Goal: Task Accomplishment & Management: Manage account settings

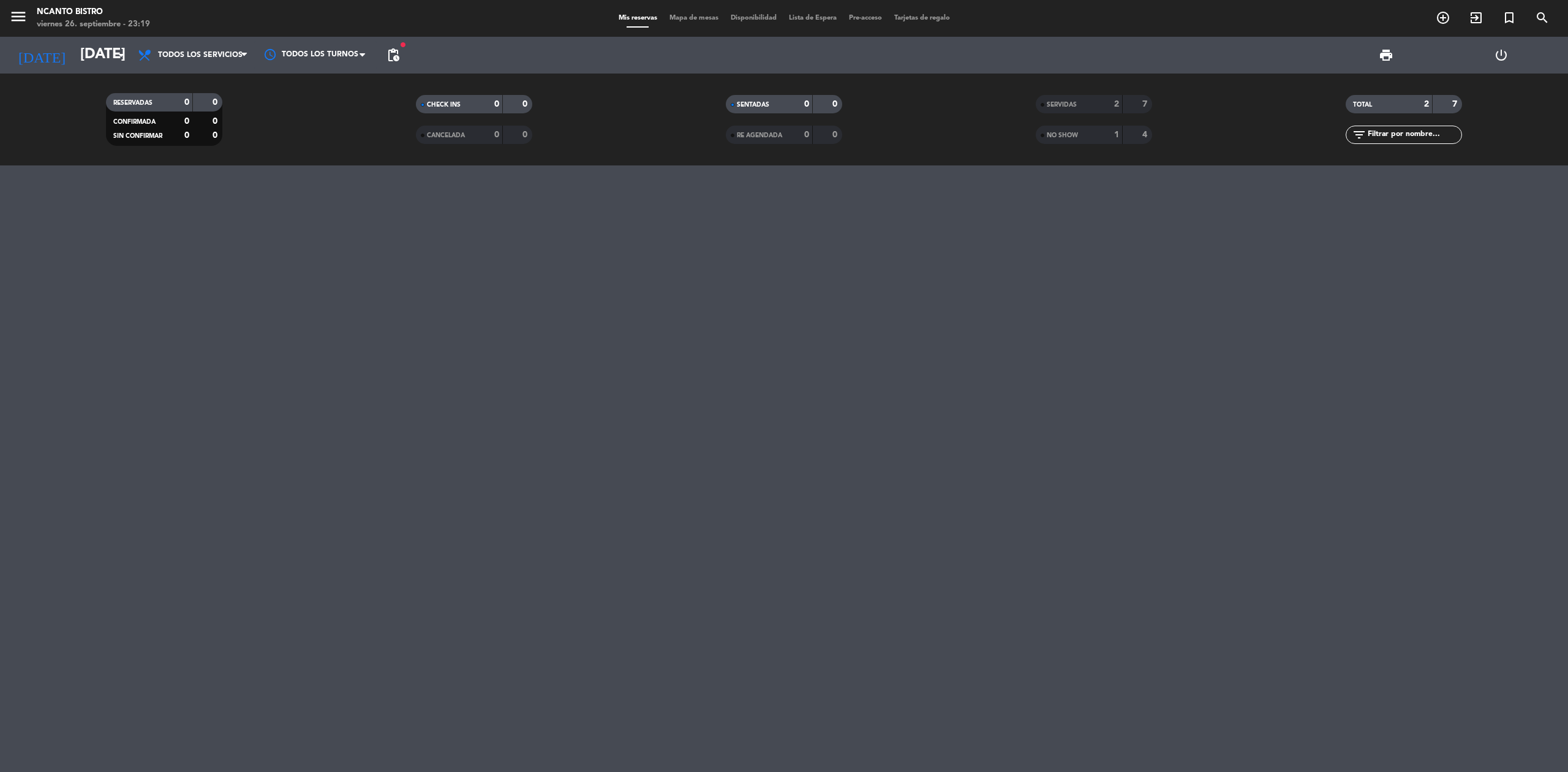
click at [101, 36] on div "[DATE] [DATE] arrow_drop_down" at bounding box center [70, 54] width 122 height 36
click at [104, 44] on input "[DATE]" at bounding box center [165, 55] width 182 height 29
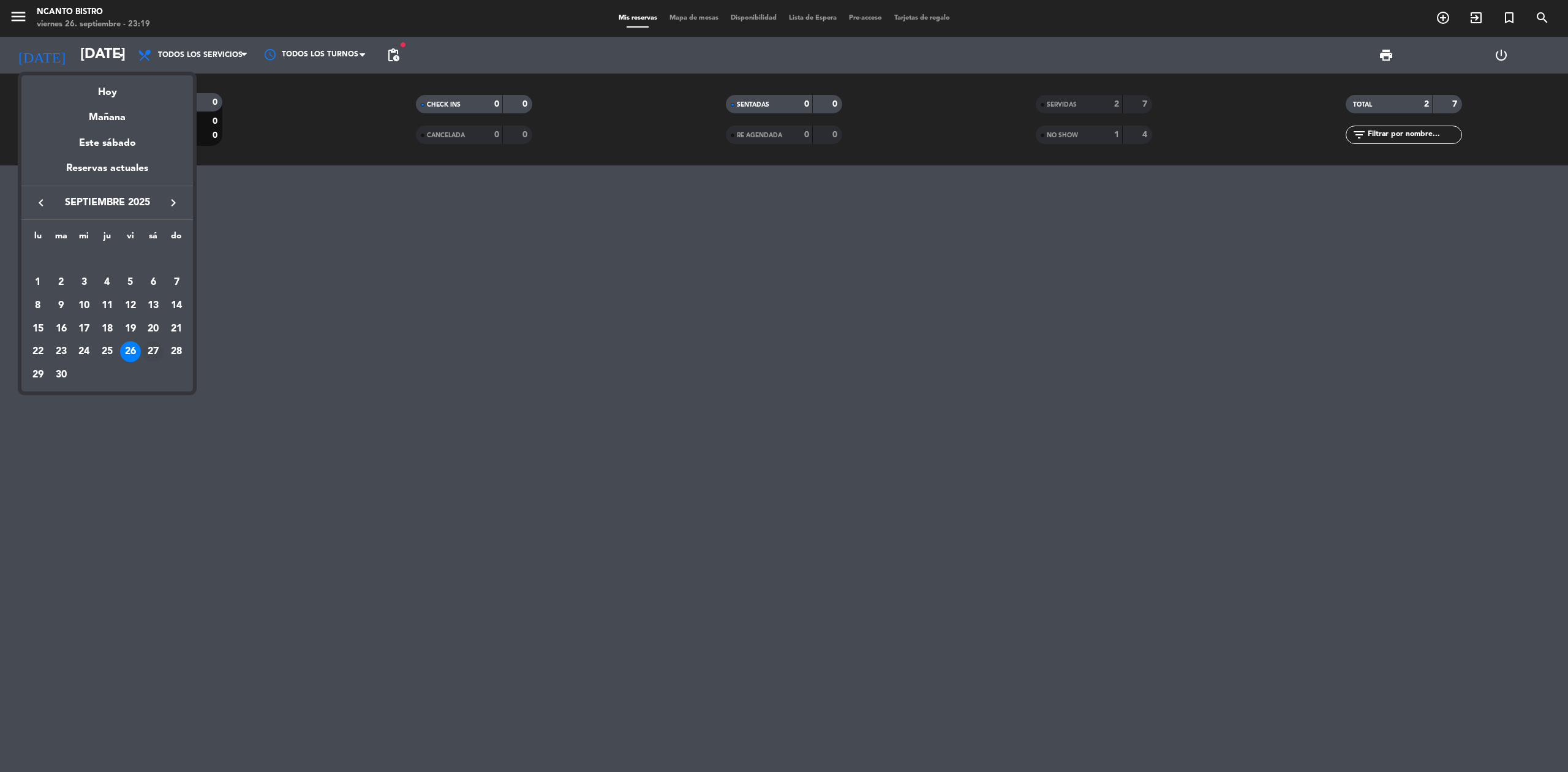
click at [145, 346] on div "27" at bounding box center [153, 351] width 21 height 21
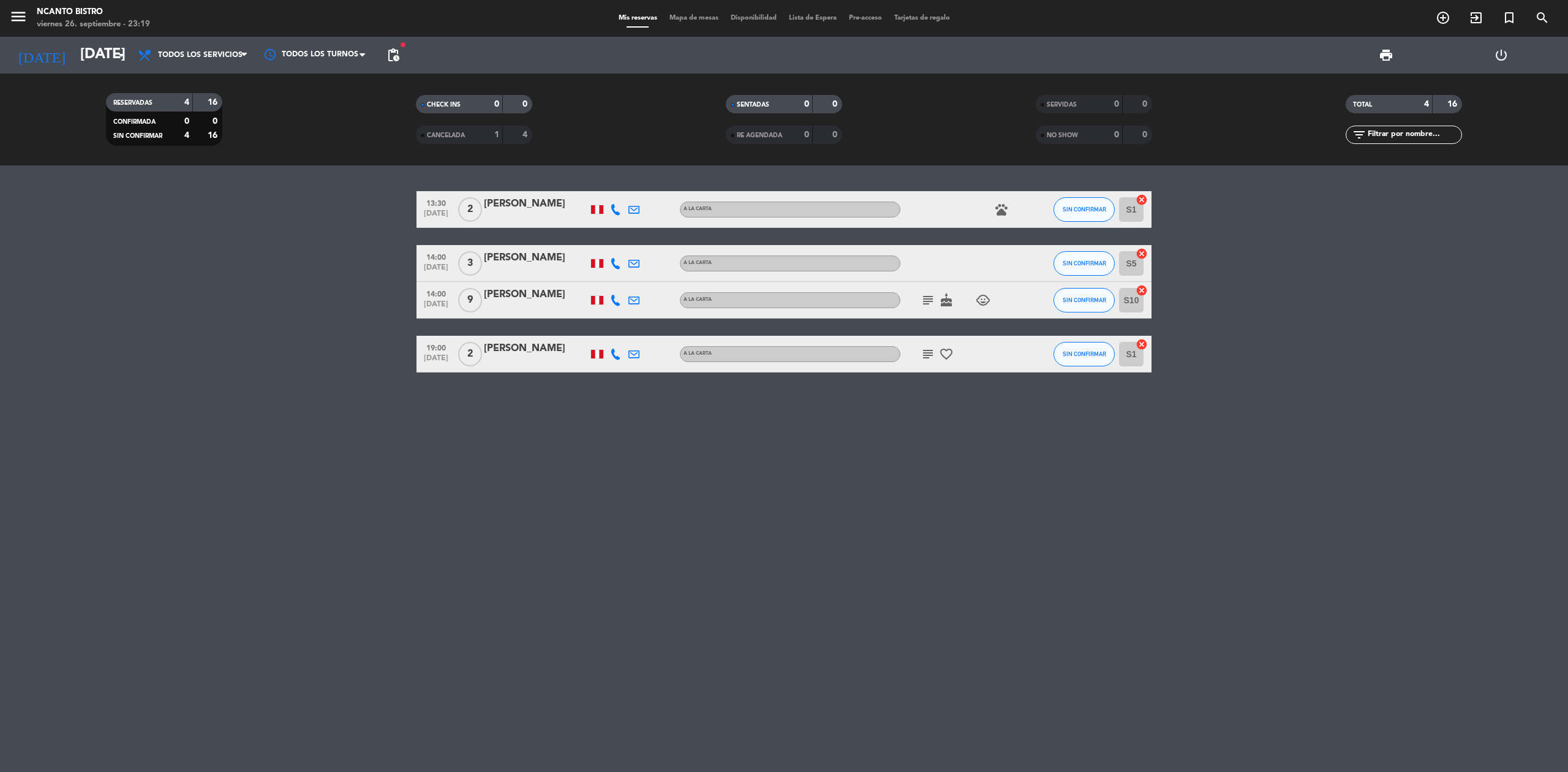
click at [401, 50] on span "pending_actions" at bounding box center [394, 55] width 25 height 25
click at [397, 64] on span "pending_actions" at bounding box center [394, 55] width 25 height 25
click at [390, 53] on span "pending_actions" at bounding box center [393, 55] width 15 height 15
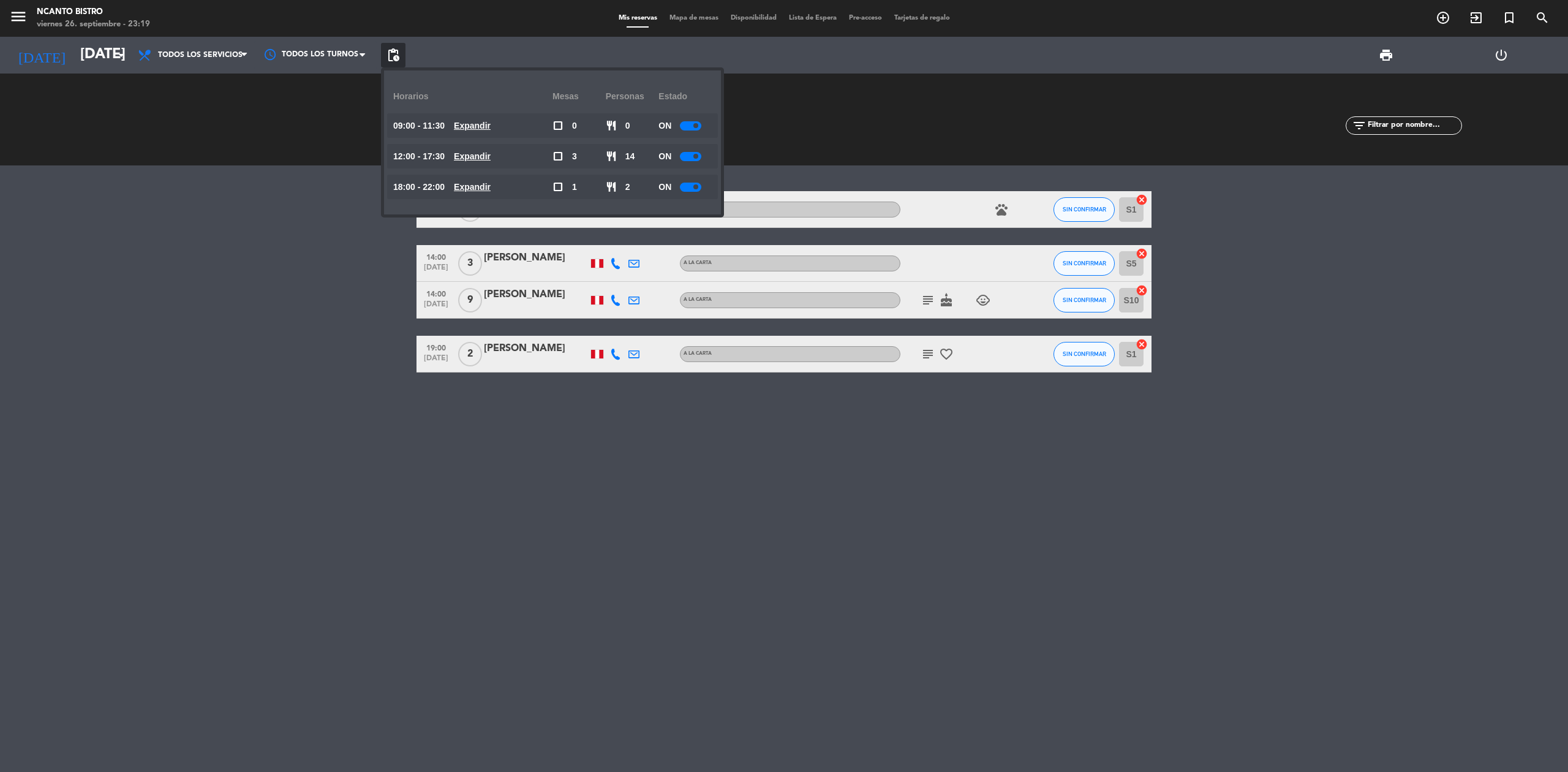
click at [490, 151] on u "Expandir" at bounding box center [472, 156] width 36 height 10
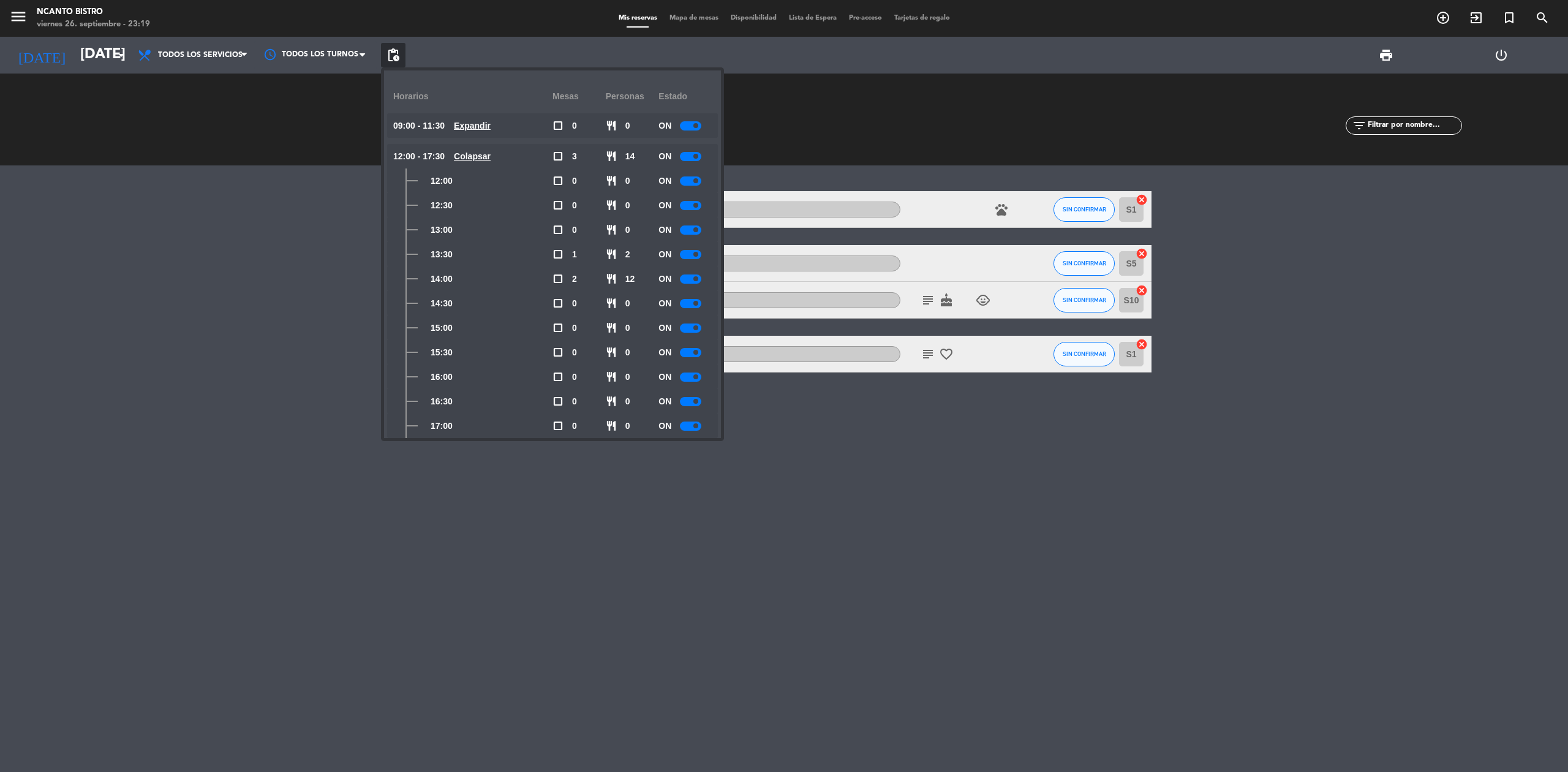
click at [689, 275] on div at bounding box center [691, 279] width 22 height 9
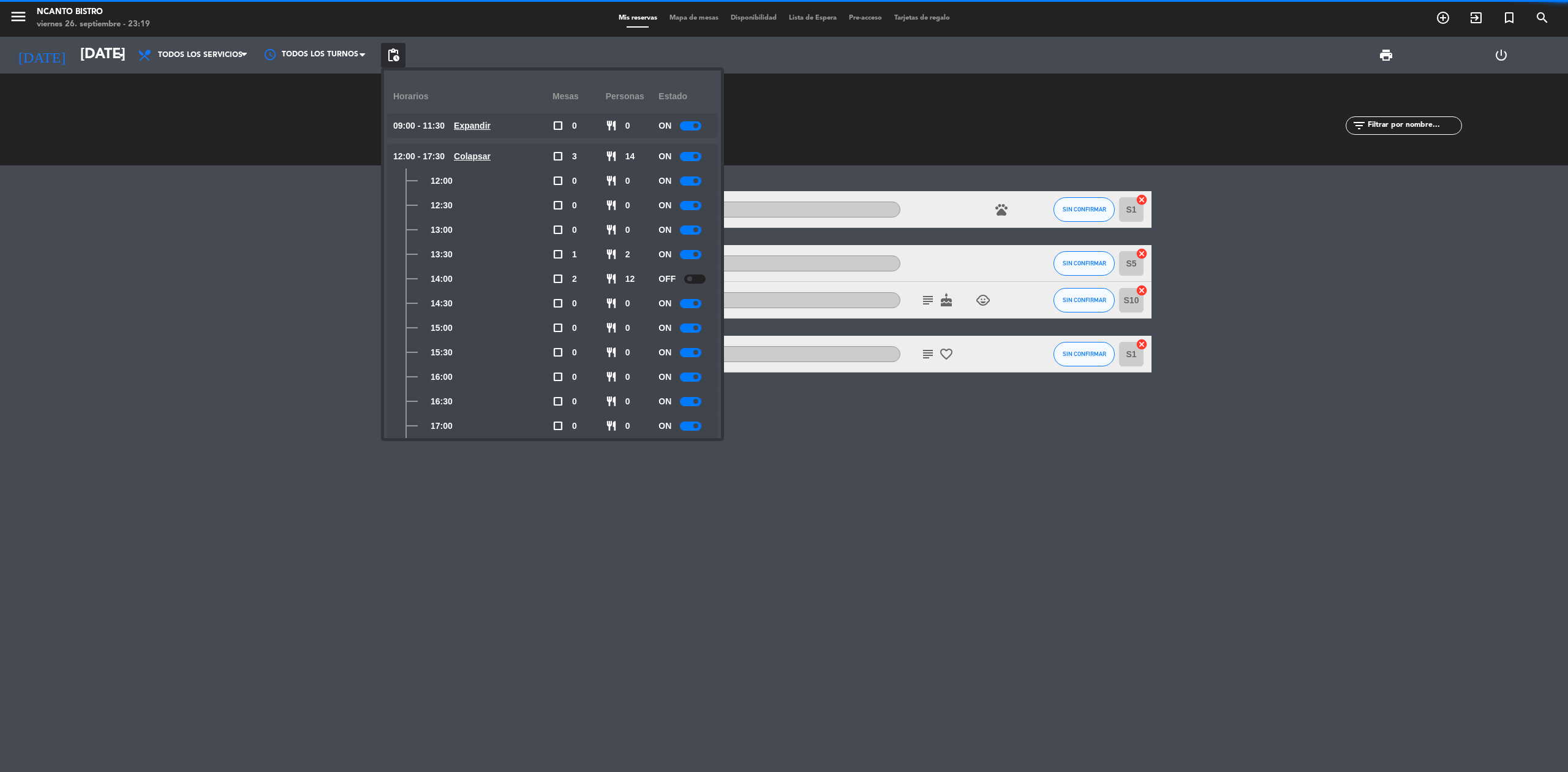
click at [692, 303] on div at bounding box center [691, 304] width 22 height 9
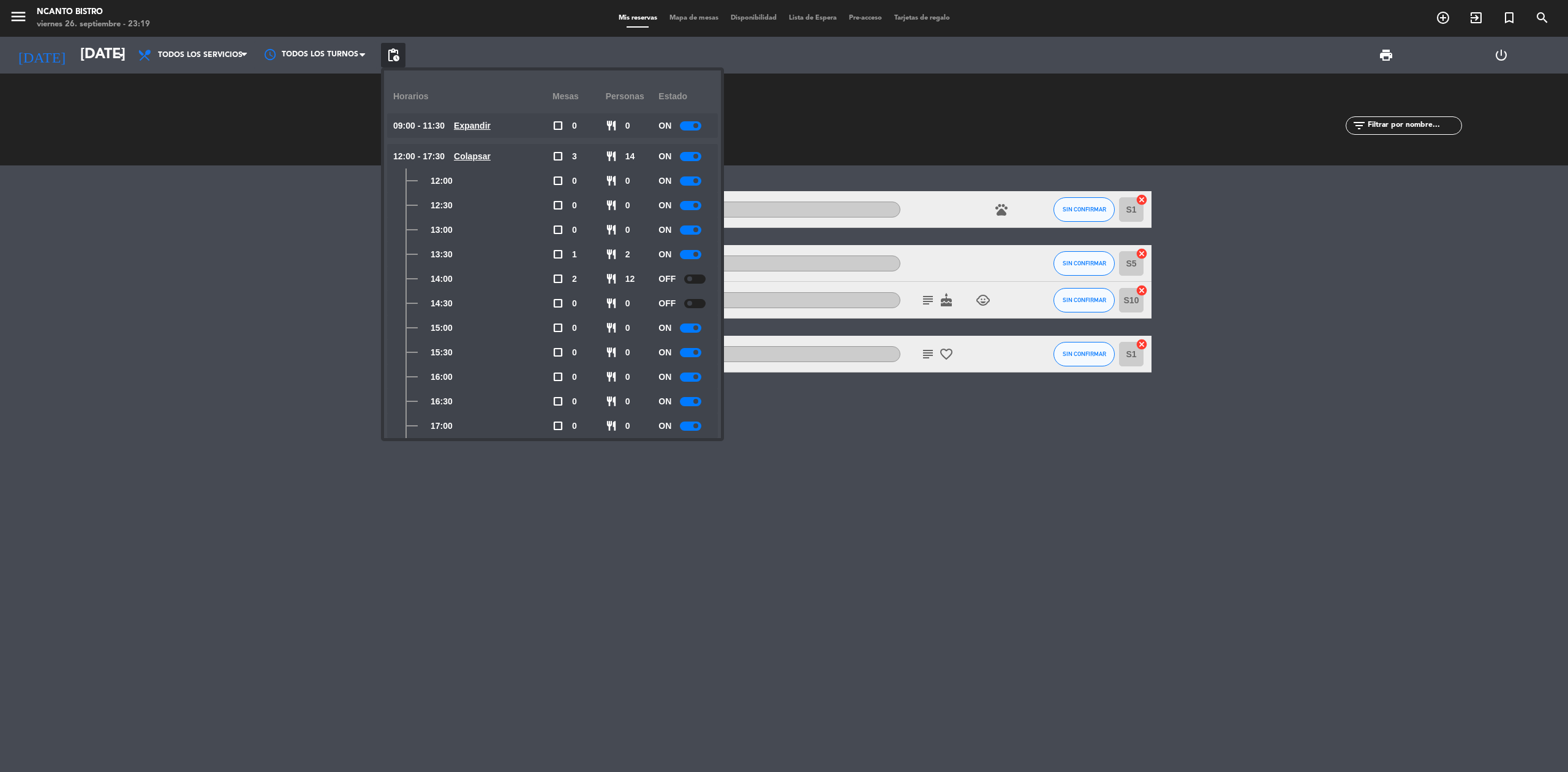
click at [741, 442] on div "13:30 [DATE] 2 [PERSON_NAME] A la carta pets SIN CONFIRMAR S1 cancel 14:00 [DAT…" at bounding box center [784, 468] width 1568 height 607
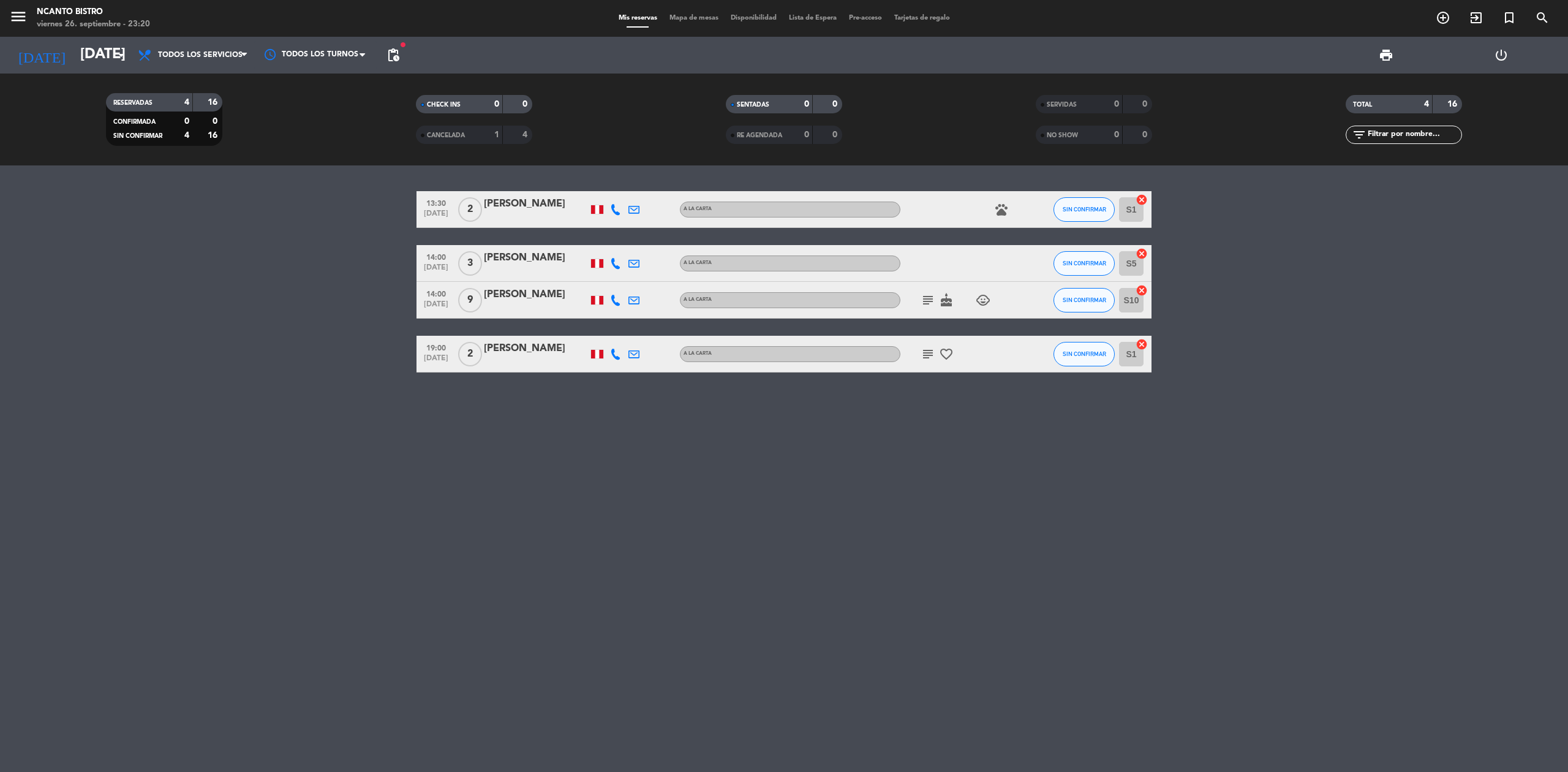
click at [1392, 368] on bookings-row "13:30 [DATE] 2 [PERSON_NAME] A la carta pets SIN CONFIRMAR S1 cancel 14:00 [DAT…" at bounding box center [784, 282] width 1568 height 181
click at [929, 297] on icon "subject" at bounding box center [927, 300] width 15 height 15
click at [944, 298] on icon "cake" at bounding box center [946, 300] width 15 height 15
click at [949, 302] on icon "cake" at bounding box center [946, 300] width 15 height 15
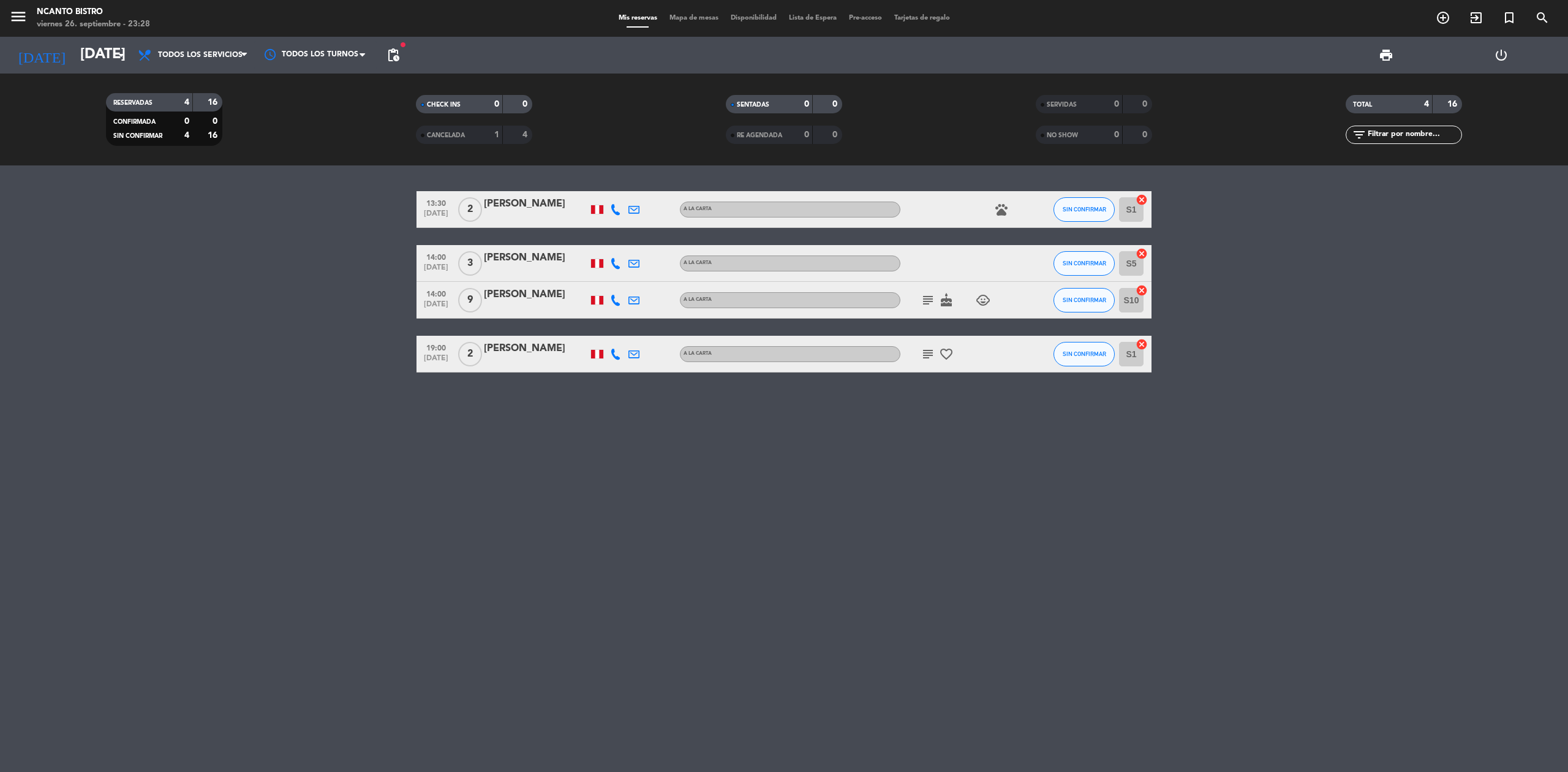
click at [985, 305] on icon "child_care" at bounding box center [983, 300] width 15 height 15
drag, startPoint x: 369, startPoint y: 321, endPoint x: 131, endPoint y: 0, distance: 399.6
click at [352, 287] on bookings-row "13:30 [DATE] 2 [PERSON_NAME] A la carta pets SIN CONFIRMAR S1 cancel 14:00 [DAT…" at bounding box center [784, 282] width 1568 height 181
click at [33, 57] on icon "[DATE]" at bounding box center [42, 55] width 65 height 27
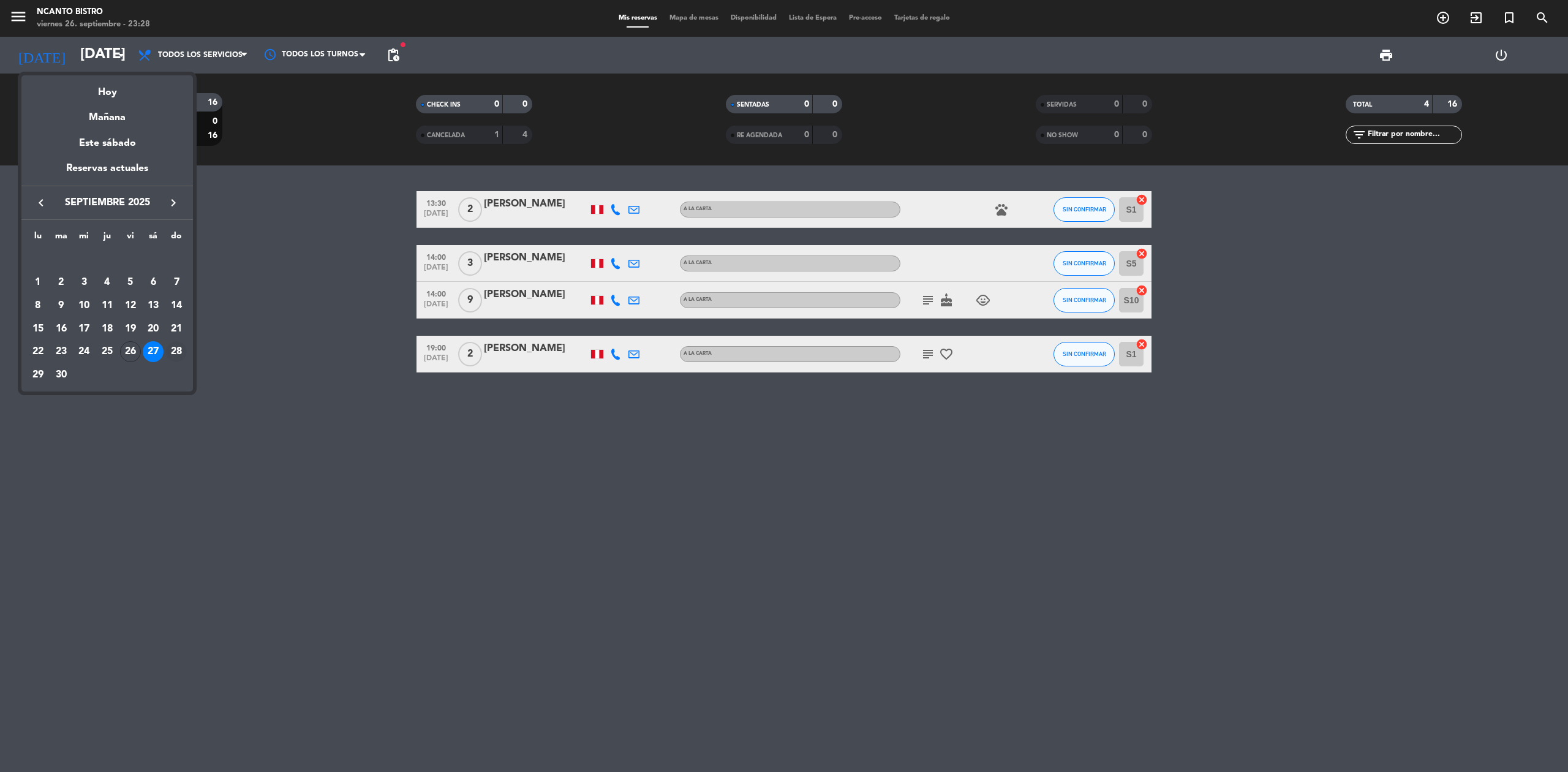
click at [174, 352] on div "28" at bounding box center [176, 351] width 21 height 21
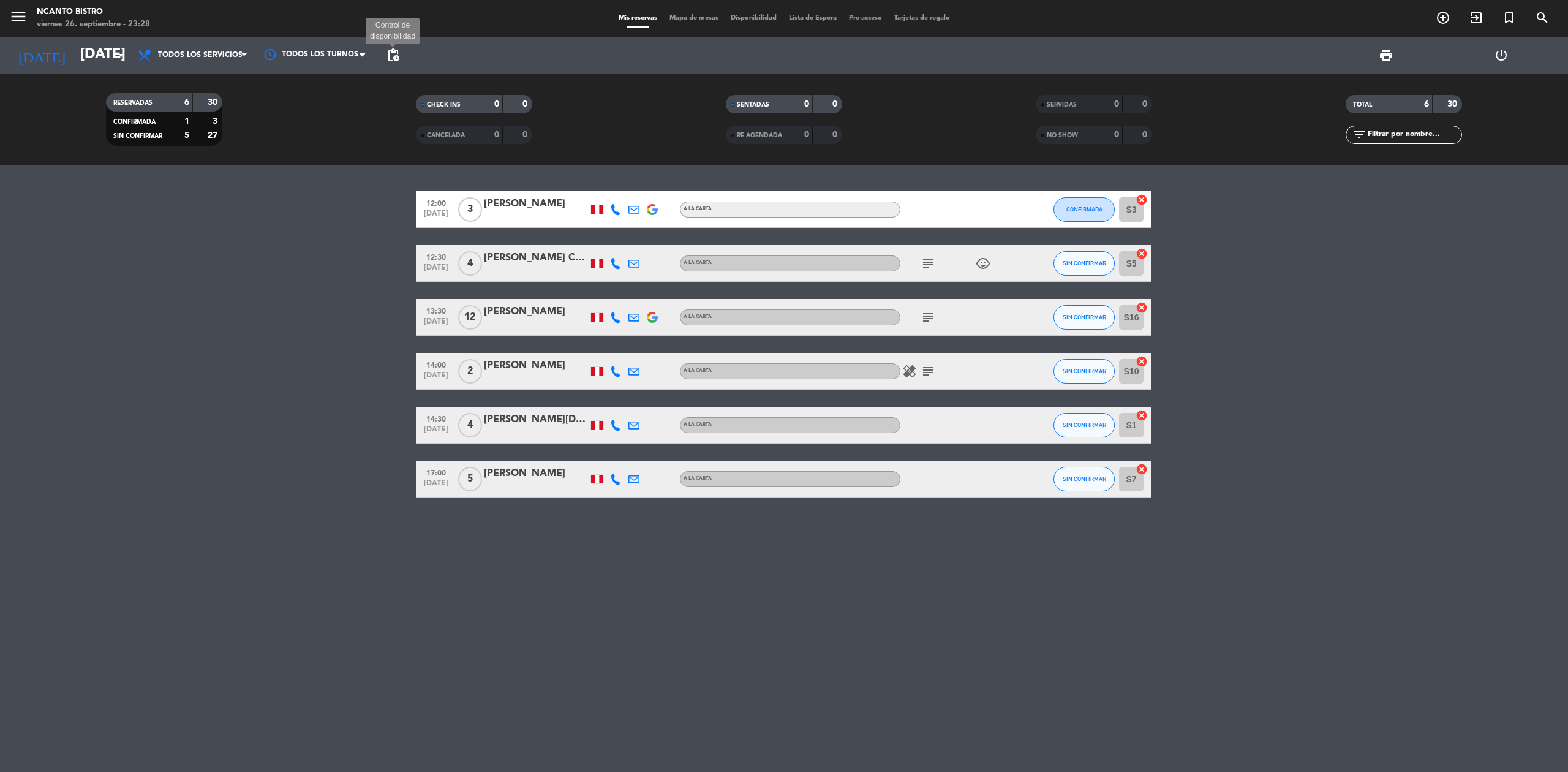
click at [394, 53] on span "pending_actions" at bounding box center [393, 55] width 15 height 15
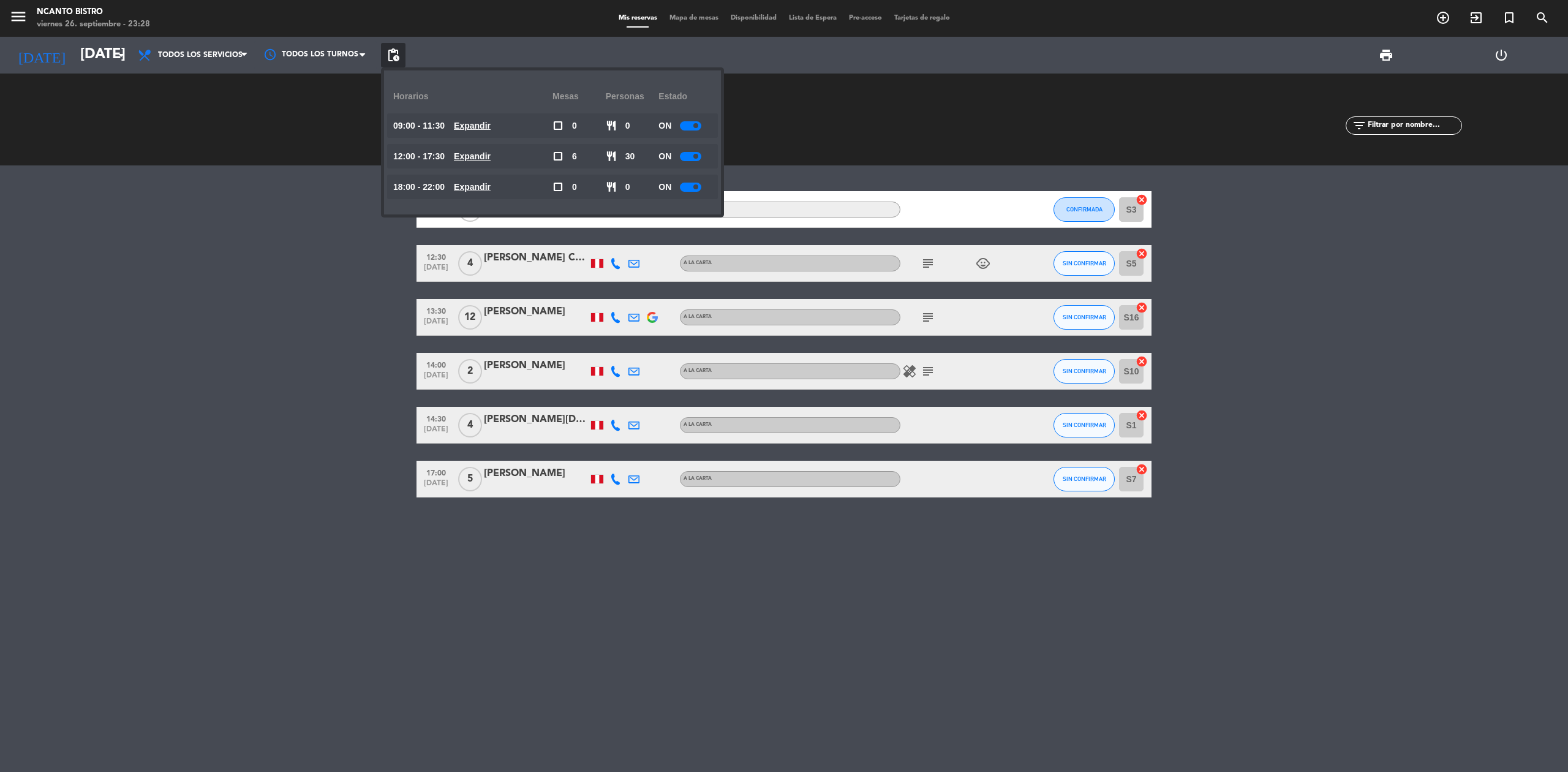
click at [473, 155] on u "Expandir" at bounding box center [472, 156] width 36 height 10
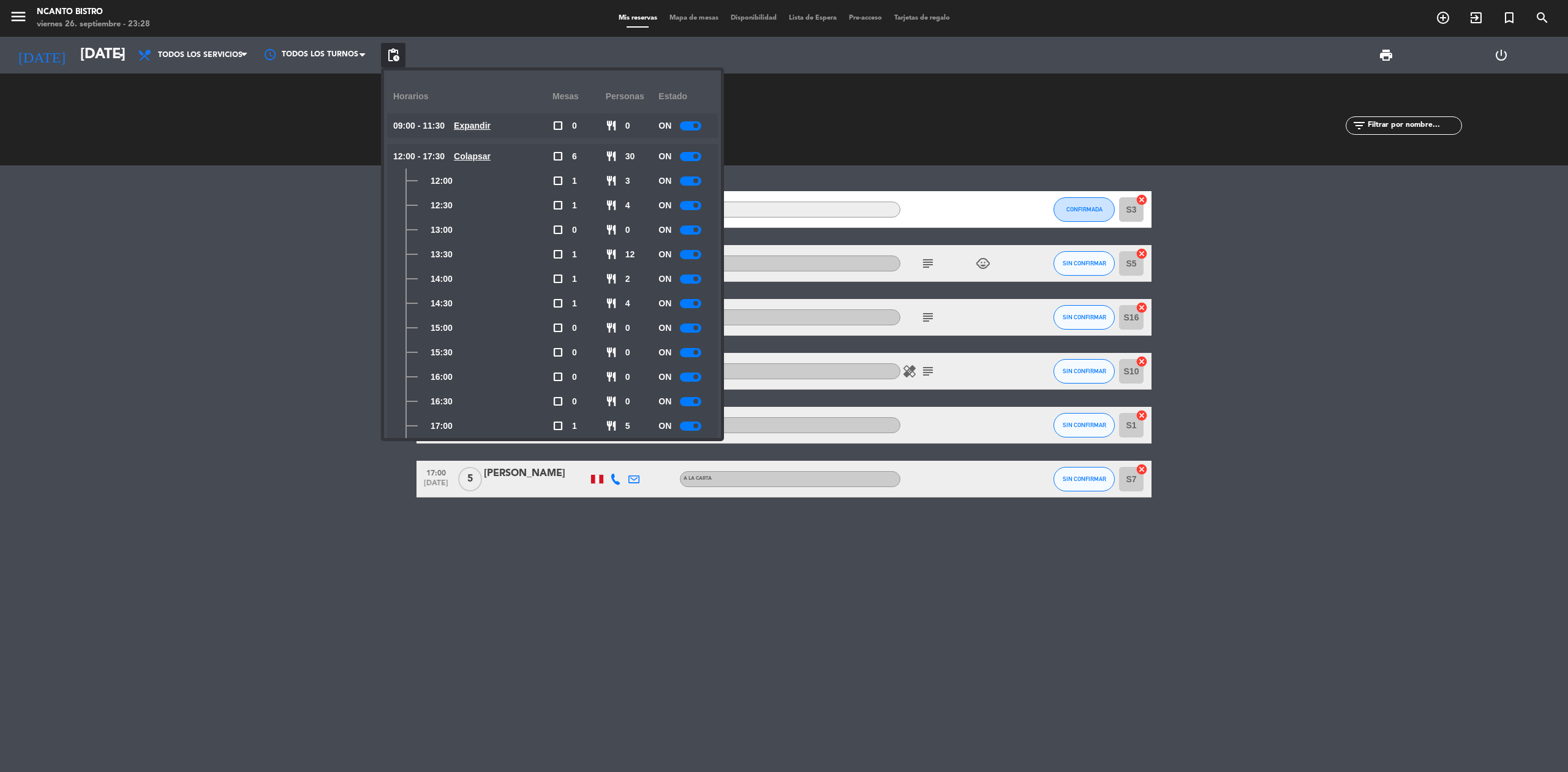
click at [693, 250] on div at bounding box center [691, 255] width 22 height 9
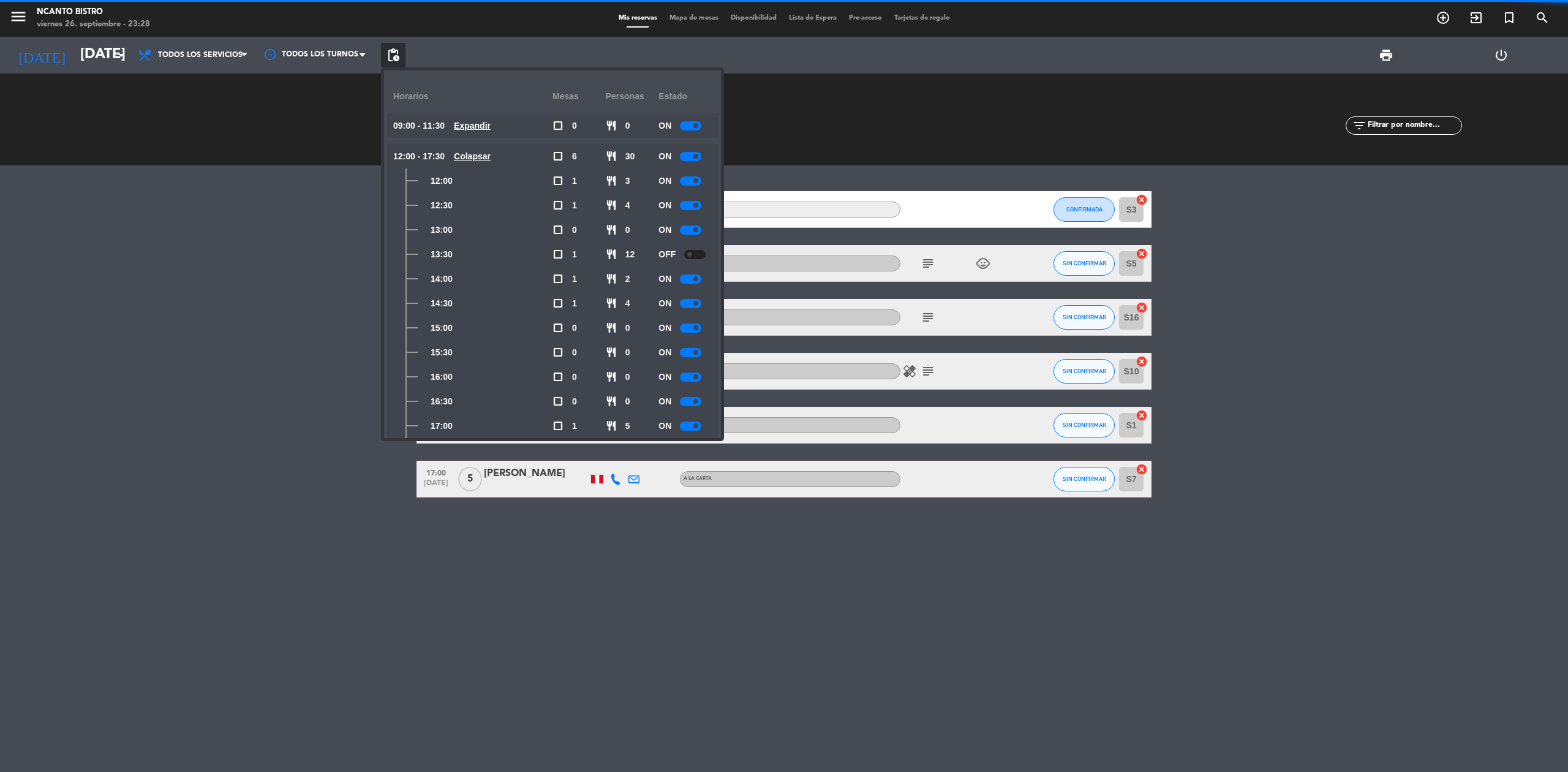
click at [304, 342] on bookings-row "12:00 [DATE] 3 [PERSON_NAME] A la carta CONFIRMADA S3 cancel 12:30 [DATE] 4 [PE…" at bounding box center [784, 344] width 1568 height 306
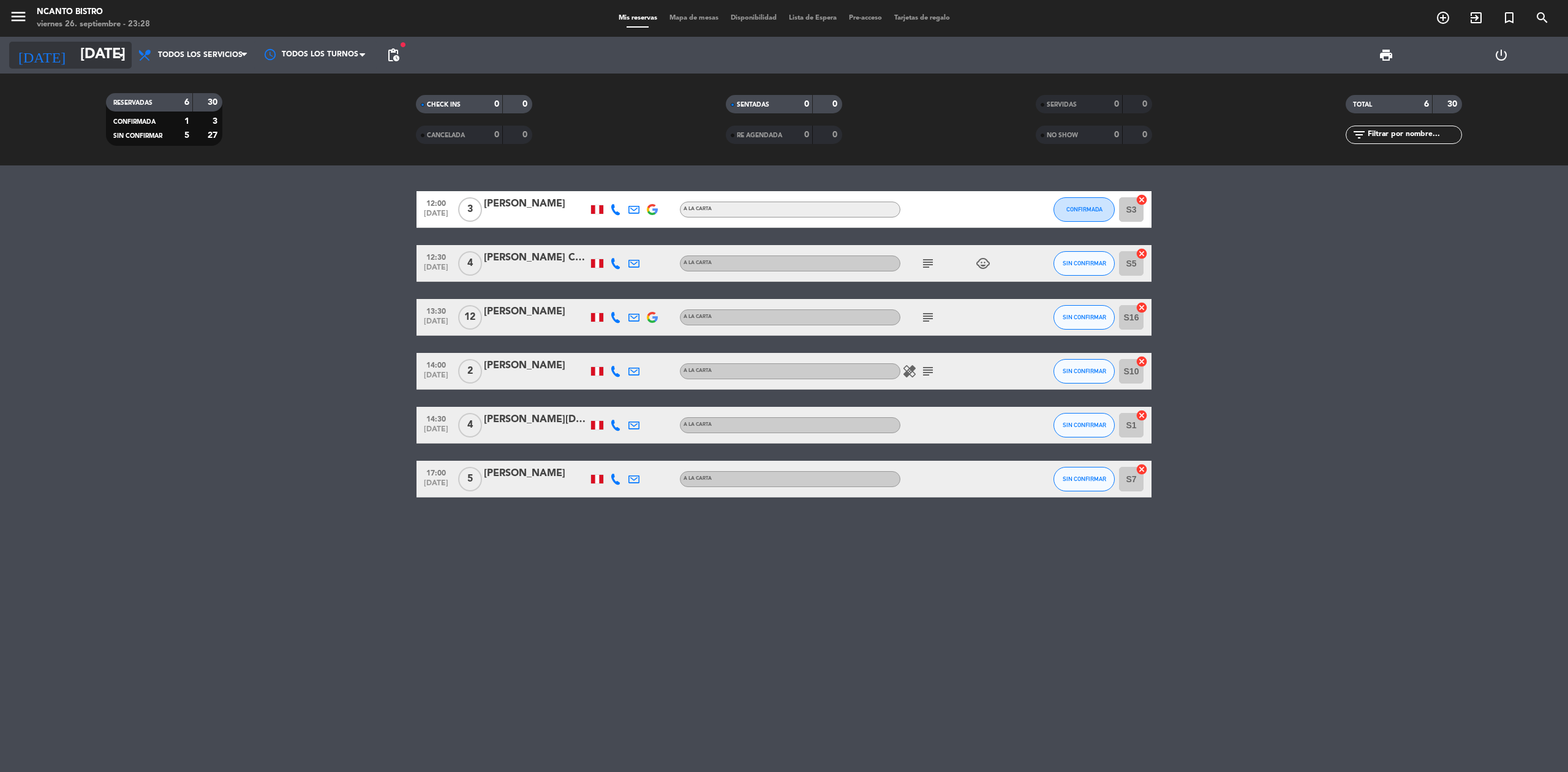
click at [74, 48] on input "[DATE]" at bounding box center [165, 55] width 182 height 29
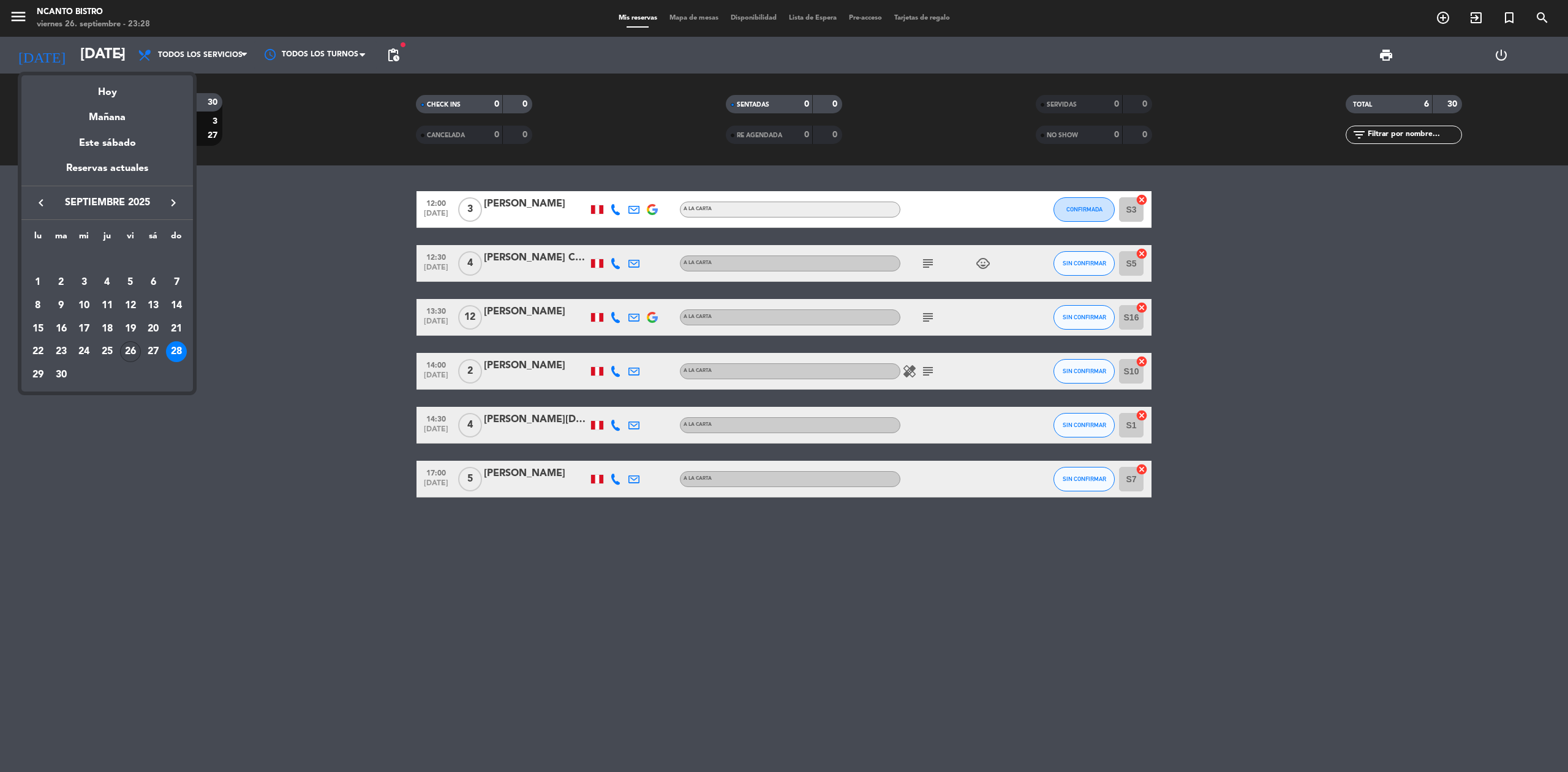
click at [130, 347] on div "26" at bounding box center [130, 351] width 21 height 21
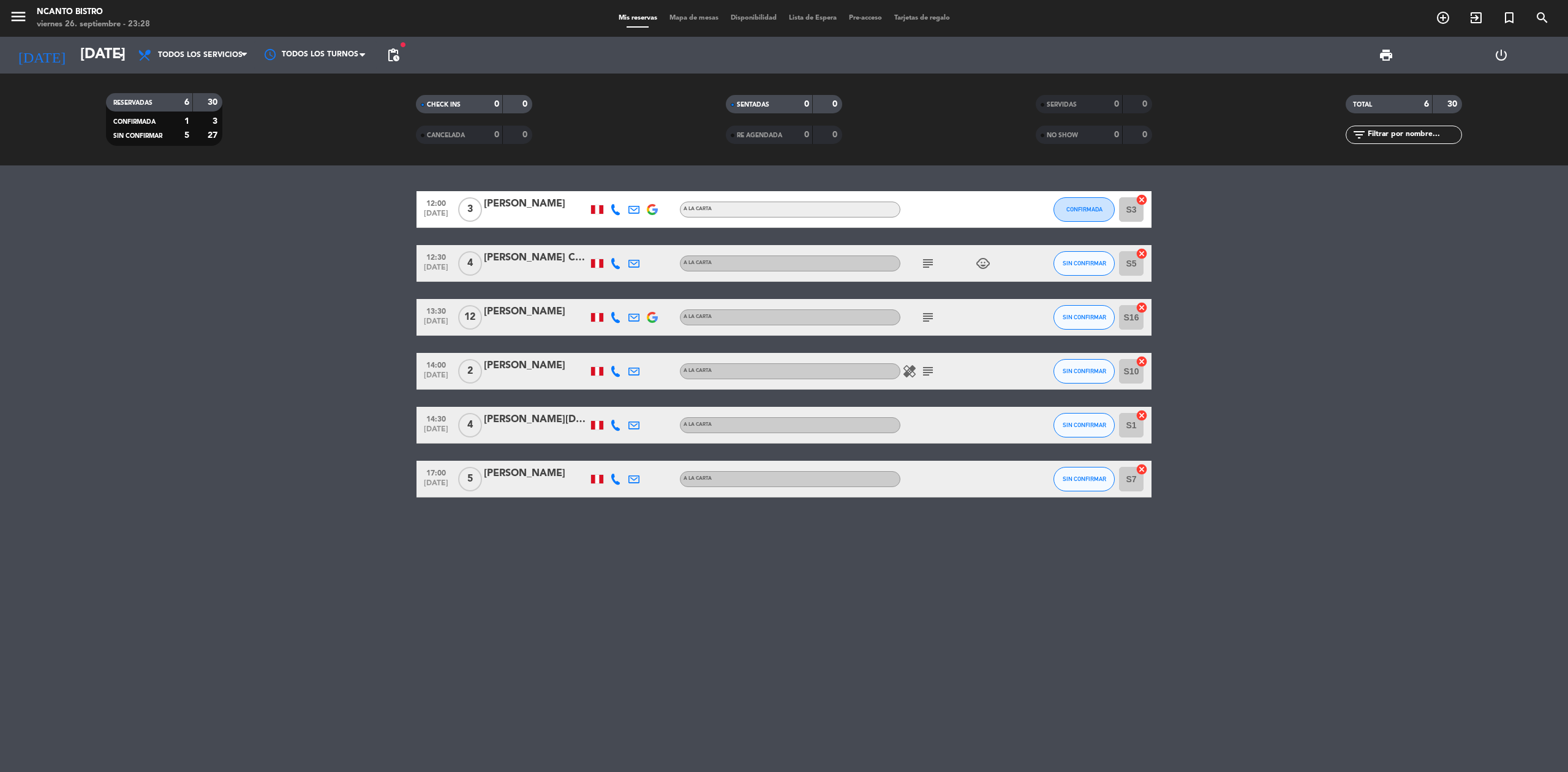
type input "[DATE]"
